Goal: Complete application form: Complete application form

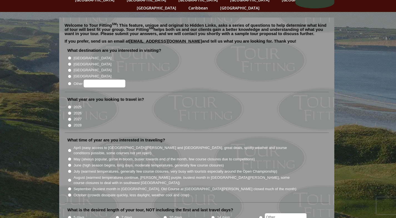
scroll to position [39, 0]
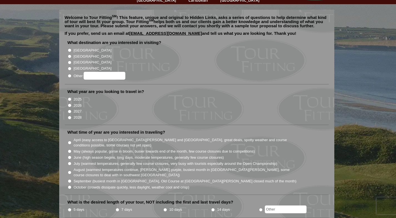
click at [69, 149] on input "May (always popular, gorse in bloom, busier towards end of the month, few cours…" at bounding box center [70, 151] width 4 height 4
radio input "true"
click at [71, 103] on input "2026" at bounding box center [70, 105] width 4 height 4
radio input "true"
click at [71, 109] on input "2027" at bounding box center [70, 111] width 4 height 4
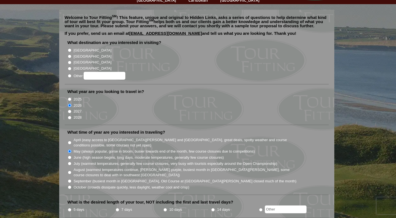
radio input "true"
click at [70, 48] on input "[GEOGRAPHIC_DATA]" at bounding box center [70, 50] width 4 height 4
radio input "true"
click at [70, 54] on input "[GEOGRAPHIC_DATA]" at bounding box center [70, 56] width 4 height 4
radio input "true"
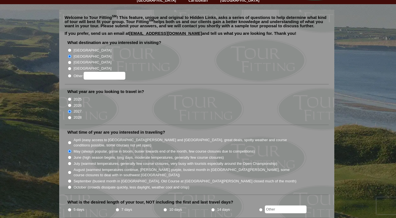
click at [69, 48] on input "[GEOGRAPHIC_DATA]" at bounding box center [70, 50] width 4 height 4
radio input "true"
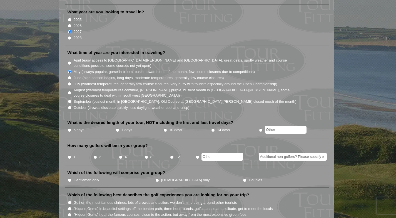
scroll to position [120, 0]
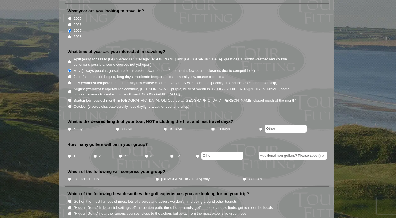
click at [164, 127] on input "10 days" at bounding box center [165, 129] width 4 height 4
radio input "true"
click at [121, 154] on input "4" at bounding box center [121, 156] width 4 height 4
radio input "true"
click at [243, 177] on input "Couples" at bounding box center [245, 179] width 4 height 4
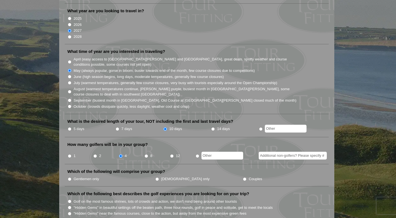
radio input "true"
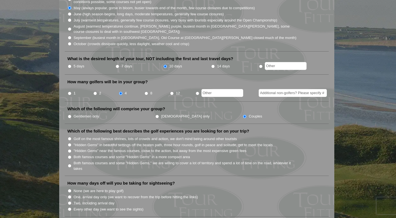
scroll to position [188, 0]
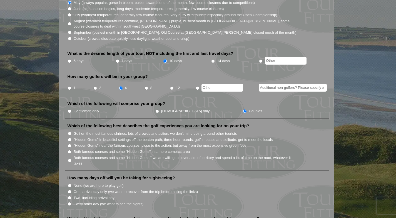
click at [69, 189] on input "One, arrival day only (we want to recover from the trip before hitting the link…" at bounding box center [70, 191] width 4 height 4
radio input "true"
click at [70, 196] on input "Two, including arrival day" at bounding box center [70, 198] width 4 height 4
radio input "true"
click at [71, 144] on input ""Hidden Gems" near the famous courses, close to the action, but away from the m…" at bounding box center [70, 146] width 4 height 4
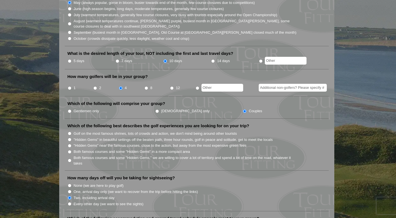
radio input "true"
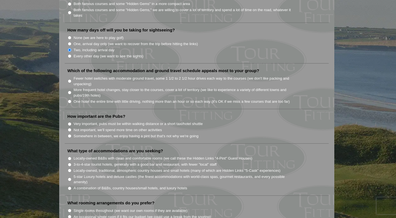
scroll to position [339, 0]
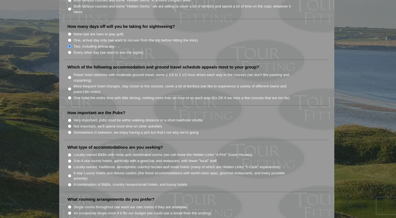
click at [70, 87] on input "More frequent hotel changes, stay closer to the courses, cover a lot of territo…" at bounding box center [70, 89] width 4 height 4
radio input "true"
click at [71, 118] on input "Very important, pubs must be within walking distance or a short taxi/hotel shut…" at bounding box center [70, 120] width 4 height 4
radio input "true"
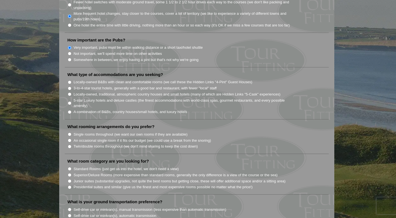
scroll to position [412, 0]
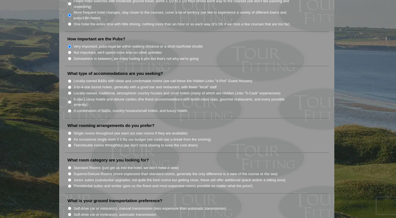
click at [70, 78] on li "Locally-owned B&Bs with clean and comfortable rooms (we call these the Hidden L…" at bounding box center [199, 81] width 263 height 6
click at [70, 84] on li "3-to-4-star tourist hotels, generally with a good bar and restaurant, with fewe…" at bounding box center [199, 87] width 263 height 6
click at [69, 79] on input "Locally-owned B&Bs with clean and comfortable rooms (we call these the Hidden L…" at bounding box center [70, 81] width 4 height 4
radio input "true"
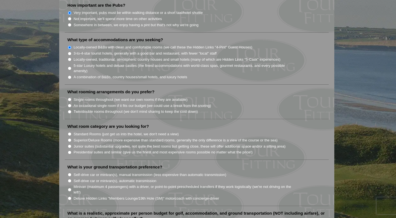
scroll to position [446, 0]
click at [69, 103] on input "An occasional single room if it fits our budget (we could use a break from the …" at bounding box center [70, 105] width 4 height 4
radio input "true"
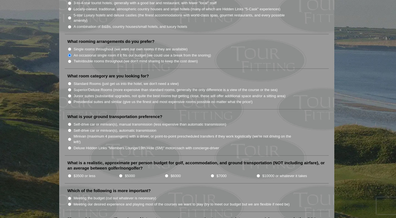
scroll to position [501, 0]
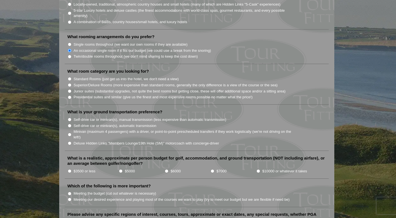
click at [69, 83] on input "Superior/Deluxe Rooms (more expensive than standard rooms, generally the only d…" at bounding box center [70, 85] width 4 height 4
radio input "true"
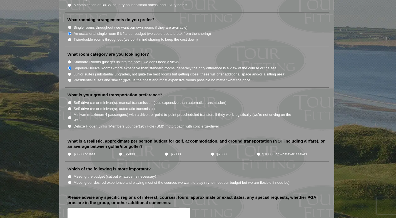
scroll to position [523, 0]
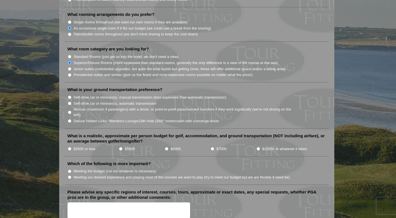
click at [69, 119] on input "Deluxe Hidden Links "Members Lounge/19th Hole (SM)" motorcoach with concierge-d…" at bounding box center [70, 121] width 4 height 4
radio input "true"
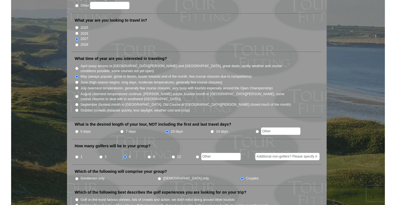
scroll to position [0, 0]
